Goal: Go to known website: Go to known website

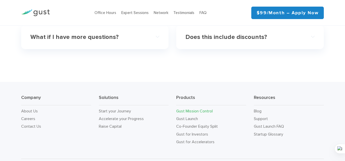
scroll to position [1642, 0]
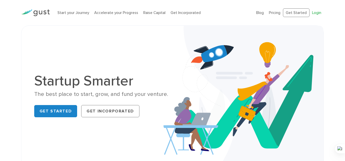
click at [315, 10] on link "Login" at bounding box center [316, 12] width 9 height 5
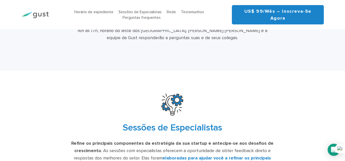
scroll to position [1046, 0]
